Goal: Task Accomplishment & Management: Use online tool/utility

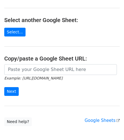
scroll to position [57, 0]
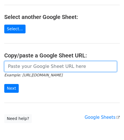
click at [27, 67] on input "url" at bounding box center [60, 66] width 112 height 11
paste input "He he ondan ondan git bana bi touch blue al gel"
type input "He he ondan ondan git bana bi touch blue al gel"
paste input "[URL][DOMAIN_NAME]"
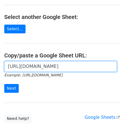
scroll to position [0, 123]
type input "[URL][DOMAIN_NAME]"
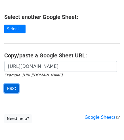
scroll to position [0, 0]
click at [12, 87] on input "Next" at bounding box center [11, 88] width 14 height 9
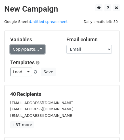
click at [21, 51] on link "Copy/paste..." at bounding box center [27, 49] width 35 height 9
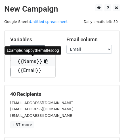
click at [36, 59] on link "{{Nama}}" at bounding box center [32, 61] width 45 height 9
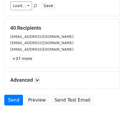
scroll to position [72, 0]
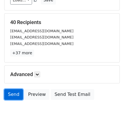
click at [16, 97] on link "Send" at bounding box center [13, 94] width 19 height 11
